Goal: Transaction & Acquisition: Subscribe to service/newsletter

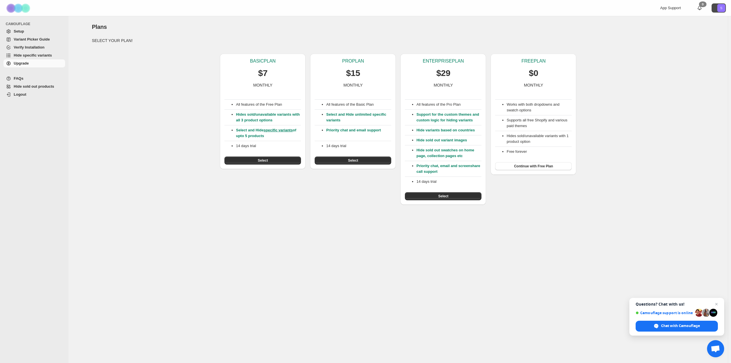
click at [721, 7] on text "S" at bounding box center [721, 7] width 2 height 3
drag, startPoint x: 695, startPoint y: 27, endPoint x: 689, endPoint y: 78, distance: 51.5
click at [692, 73] on div "Skip to content App Support 0 S CAMOUFLAGE Setup Variant Picker Guide Verify In…" at bounding box center [365, 181] width 731 height 363
click at [437, 189] on div "All features of the Pro Plan Support for the custom themes and custom logic for…" at bounding box center [443, 144] width 77 height 112
click at [436, 192] on button "Select" at bounding box center [443, 196] width 77 height 8
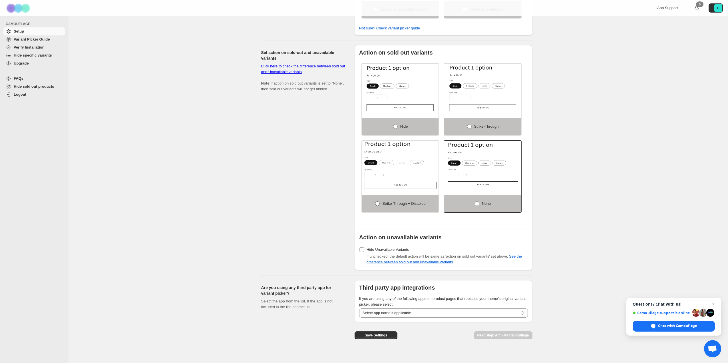
scroll to position [290, 0]
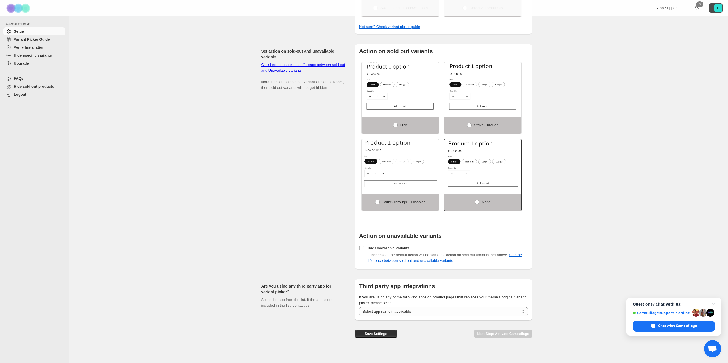
click at [716, 7] on button "H" at bounding box center [716, 7] width 14 height 9
click at [583, 87] on div "If Camouflage is not working for your theme, please read FAQs and Variant Picke…" at bounding box center [397, 46] width 657 height 641
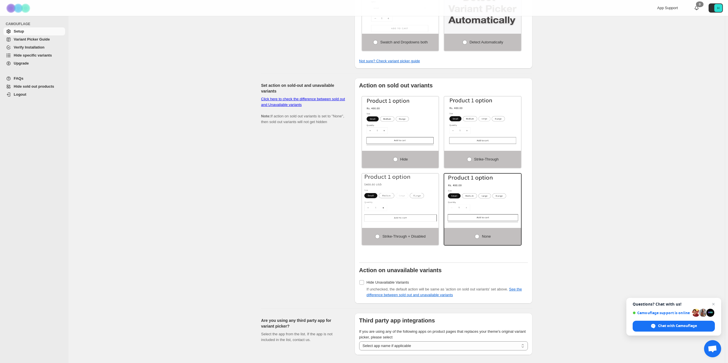
scroll to position [118, 0]
